Goal: Check status: Check status

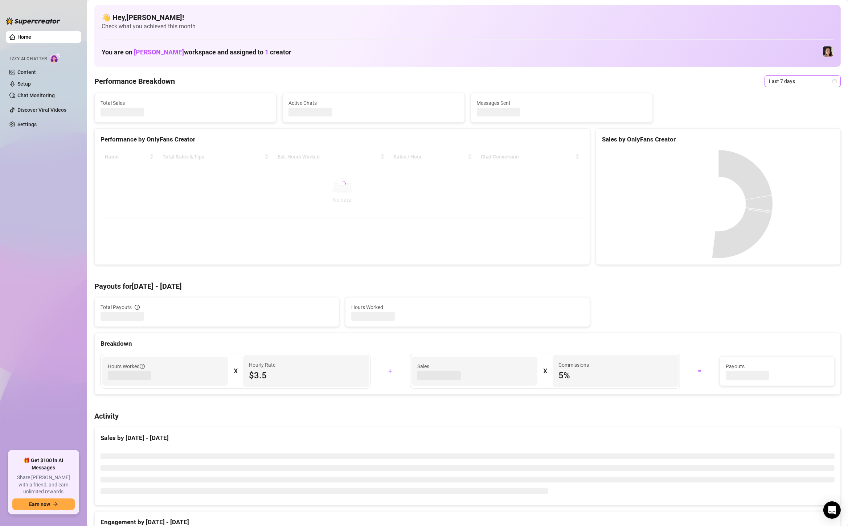
click at [836, 84] on span "Last 7 days" at bounding box center [803, 81] width 68 height 11
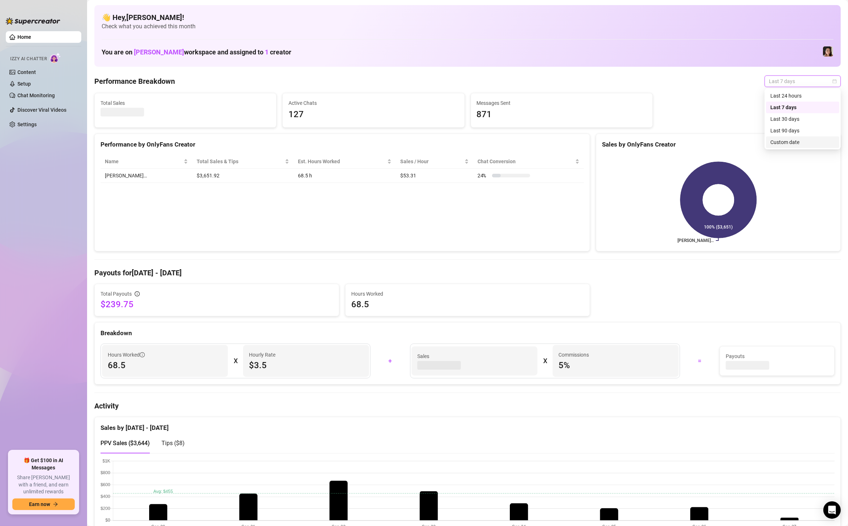
click at [803, 143] on div "Custom date" at bounding box center [803, 142] width 65 height 8
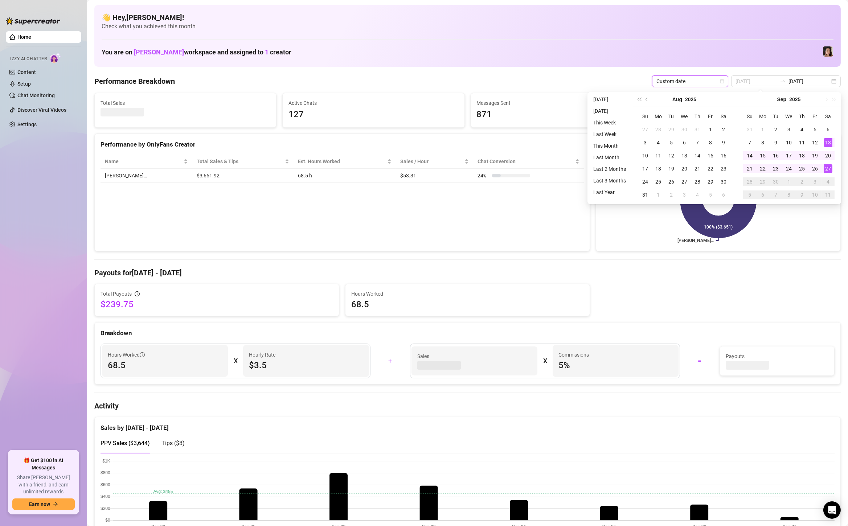
type input "[DATE]"
click at [830, 157] on div "20" at bounding box center [828, 155] width 9 height 9
click at [829, 170] on div "27" at bounding box center [828, 168] width 9 height 9
